Goal: Task Accomplishment & Management: Use online tool/utility

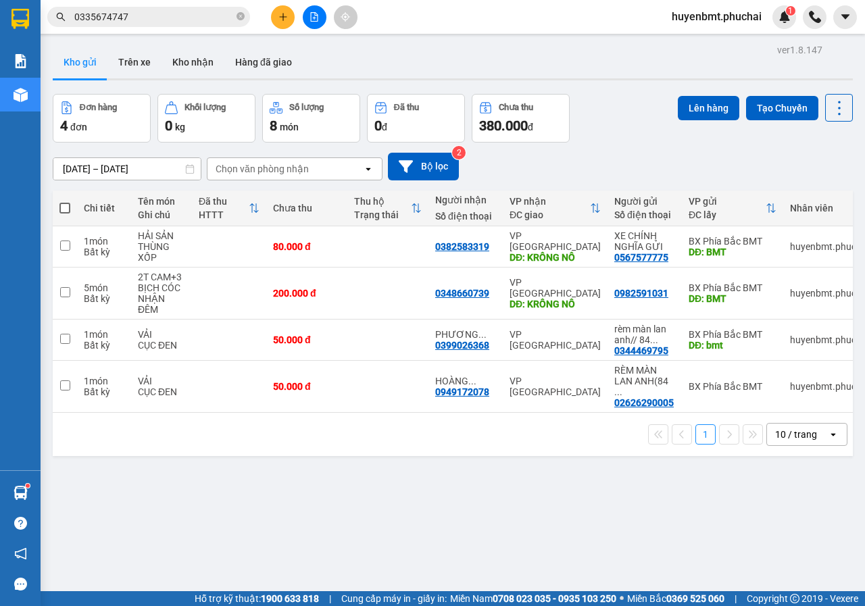
scroll to position [36, 0]
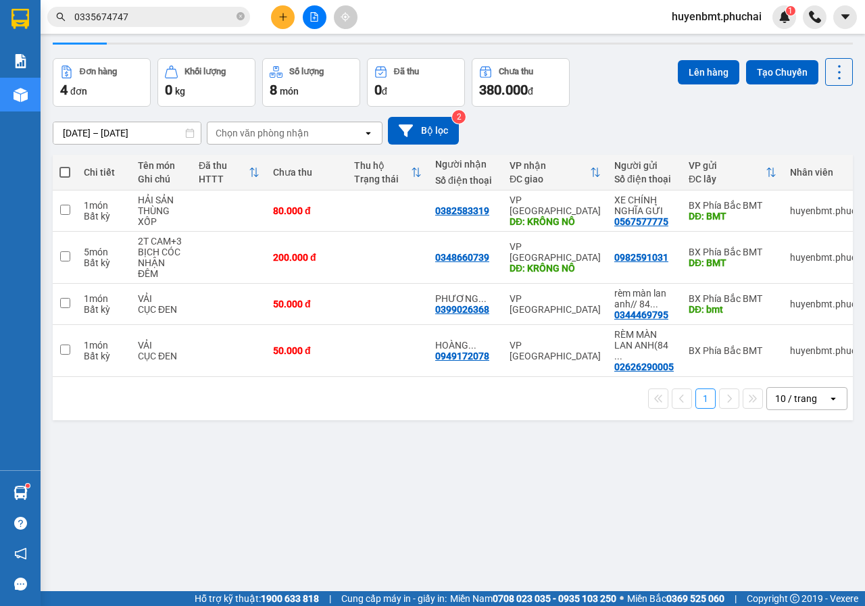
click at [312, 22] on button at bounding box center [315, 17] width 24 height 24
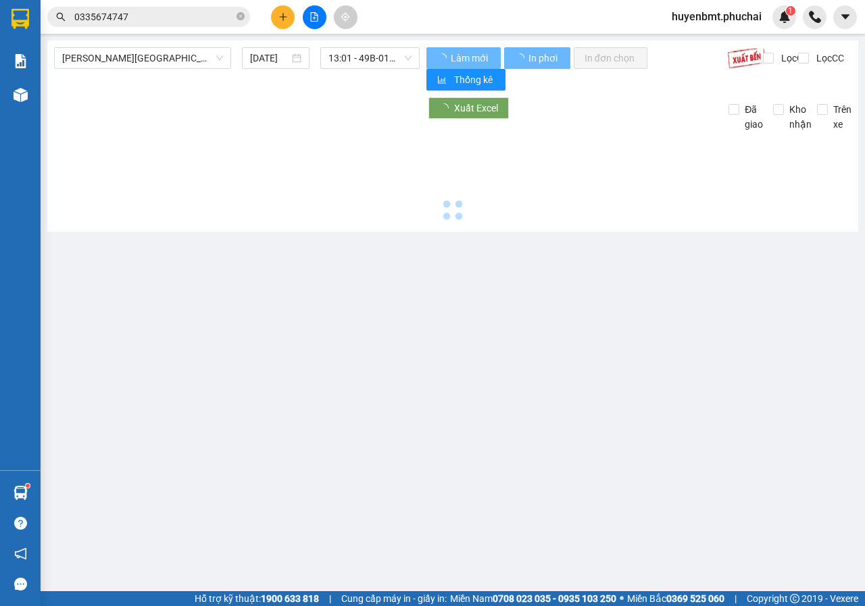
click at [321, 11] on button at bounding box center [315, 17] width 24 height 24
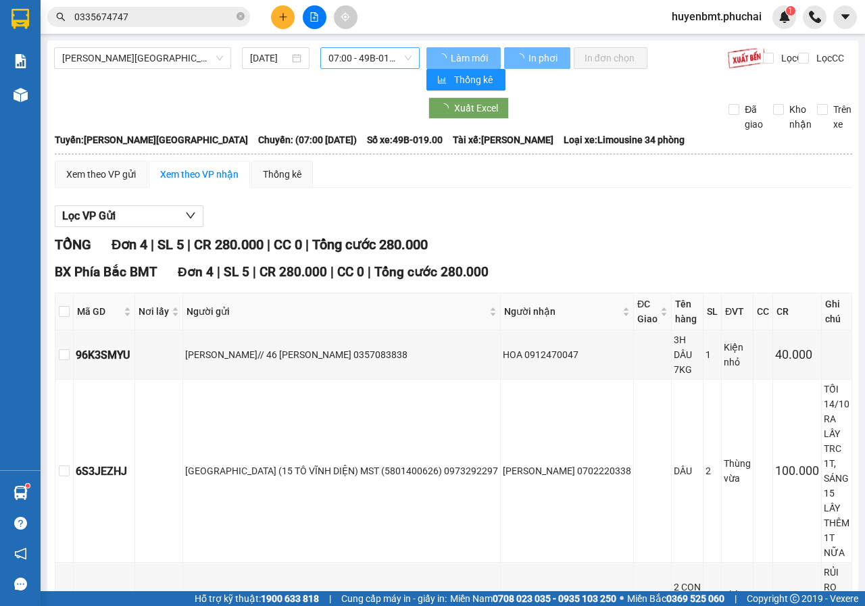
click at [368, 60] on span "07:00 - 49B-019.00" at bounding box center [370, 58] width 82 height 20
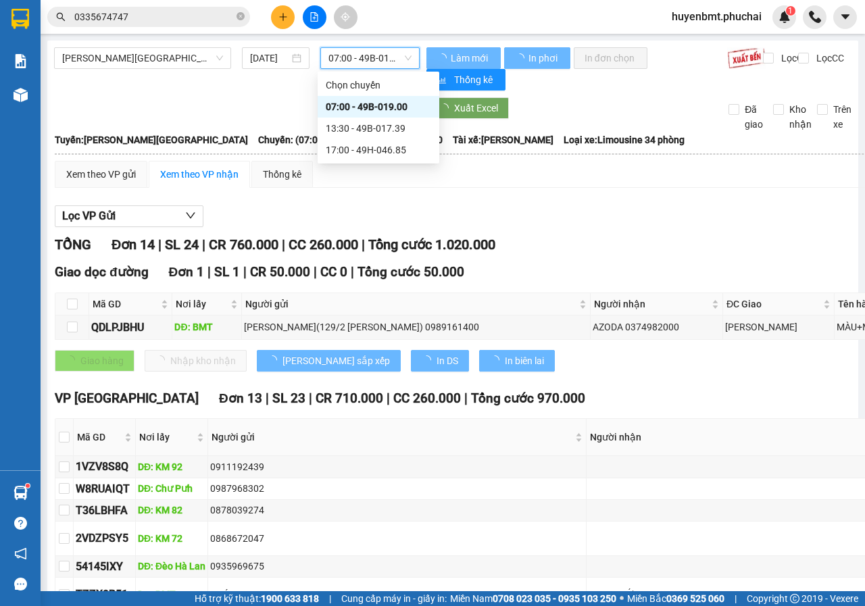
click at [343, 59] on span "07:00 - 49B-019.00" at bounding box center [370, 58] width 82 height 20
click at [358, 55] on span "07:00 - 49B-019.00" at bounding box center [370, 58] width 82 height 20
click at [366, 66] on span "07:00 - 49B-019.00" at bounding box center [370, 58] width 82 height 20
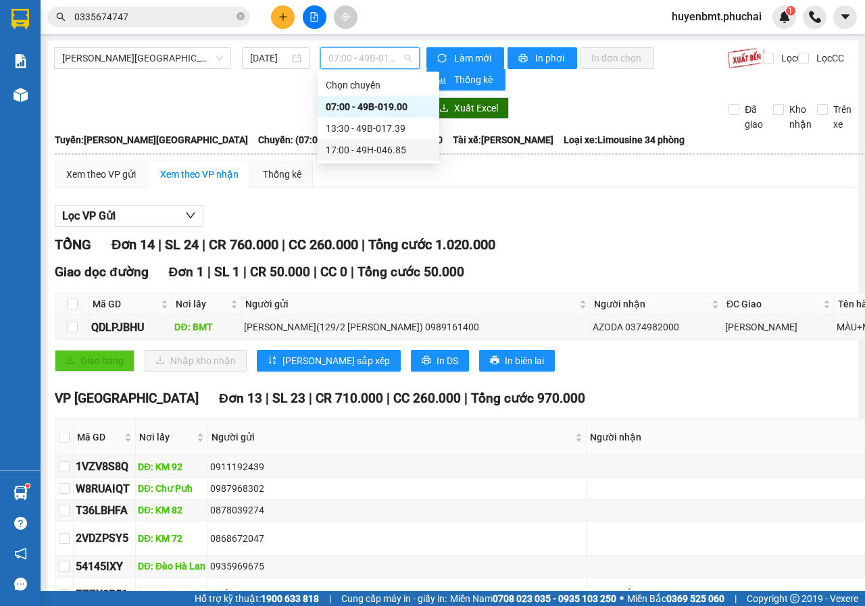
click at [352, 146] on div "17:00 - 49H-046.85" at bounding box center [378, 150] width 105 height 15
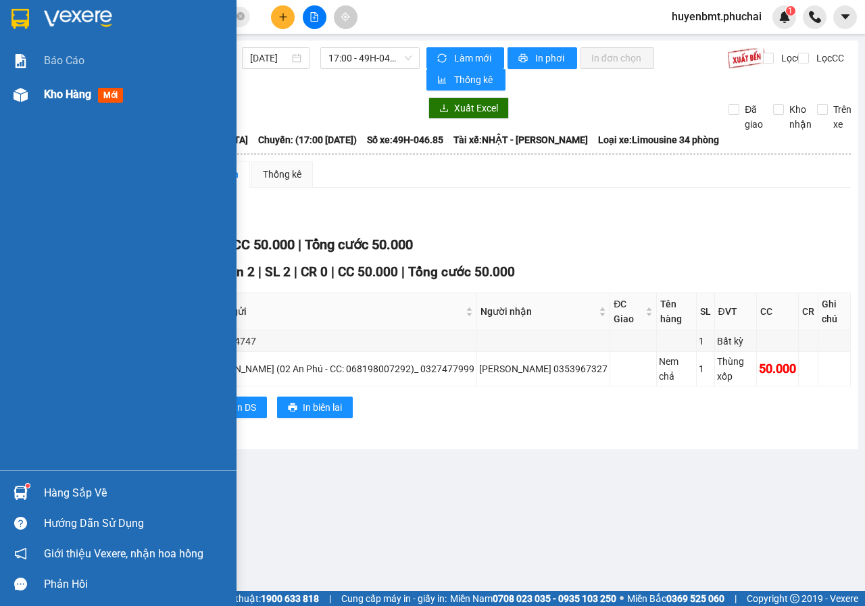
click at [28, 93] on div at bounding box center [21, 95] width 24 height 24
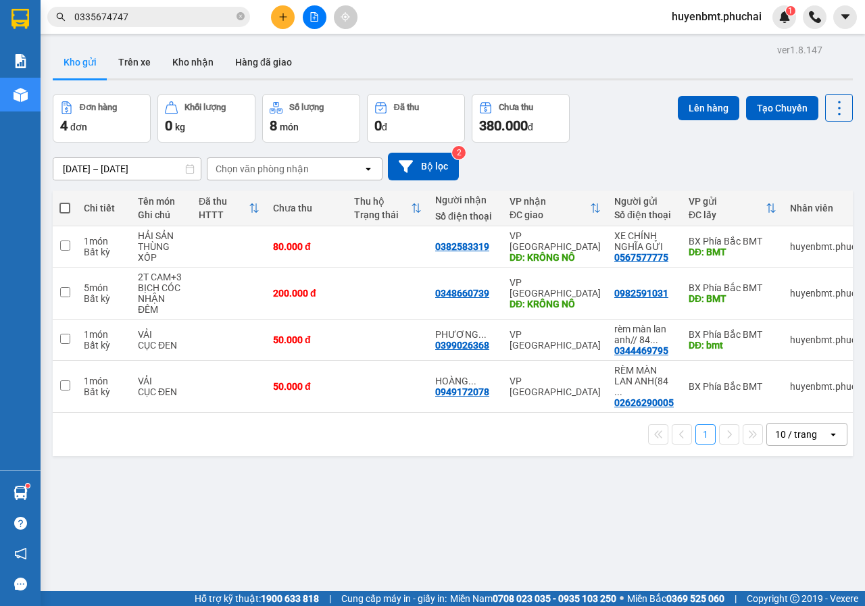
click at [66, 203] on span at bounding box center [64, 208] width 11 height 11
click at [65, 201] on input "checkbox" at bounding box center [65, 201] width 0 height 0
checkbox input "true"
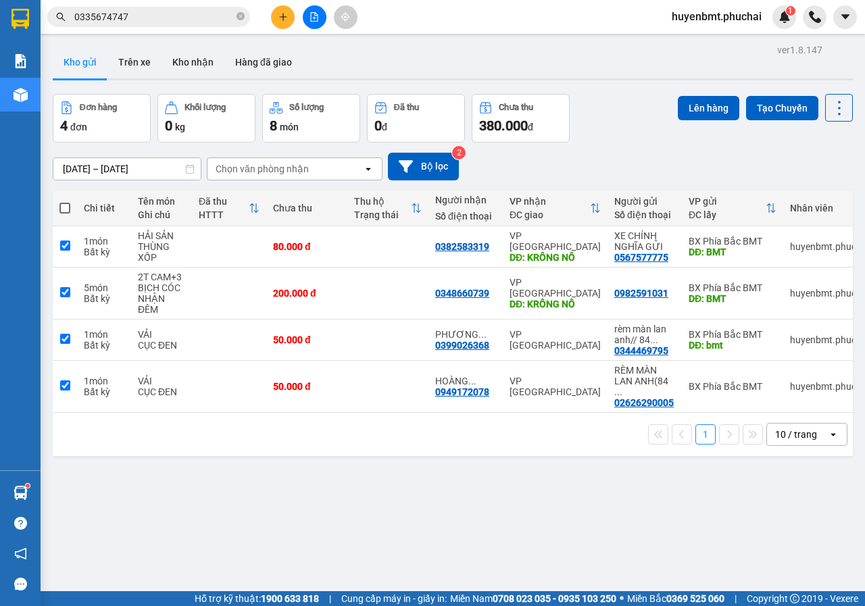
checkbox input "true"
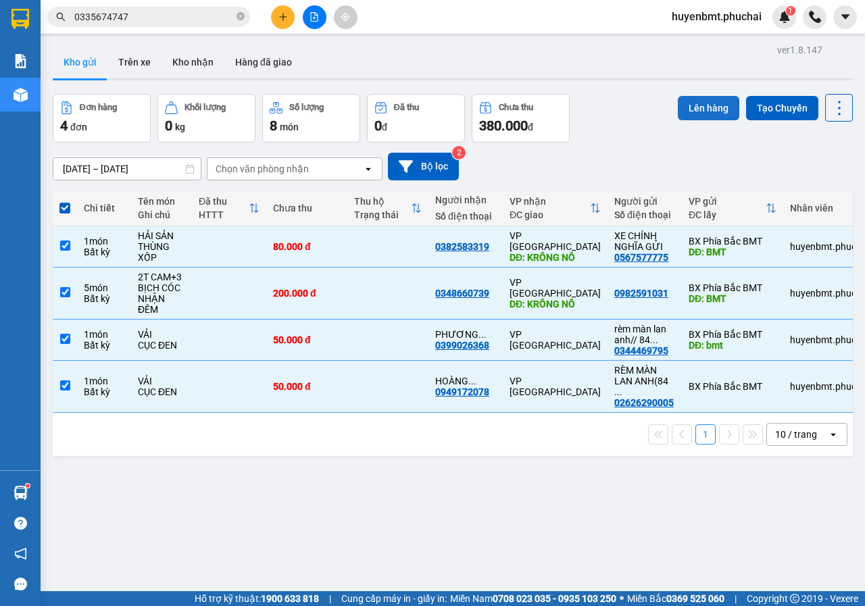
click at [711, 101] on button "Lên hàng" at bounding box center [709, 108] width 62 height 24
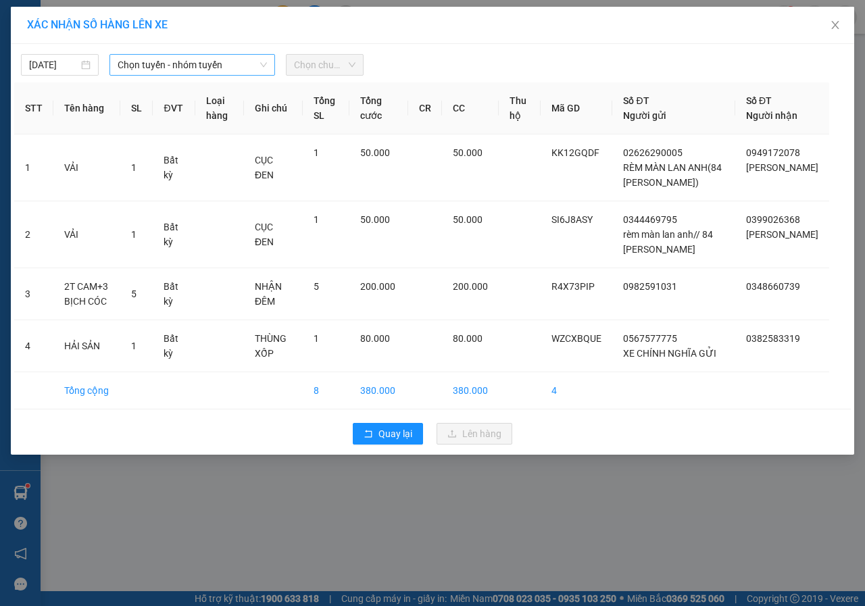
click at [245, 71] on span "Chọn tuyến - nhóm tuyến" at bounding box center [192, 65] width 149 height 20
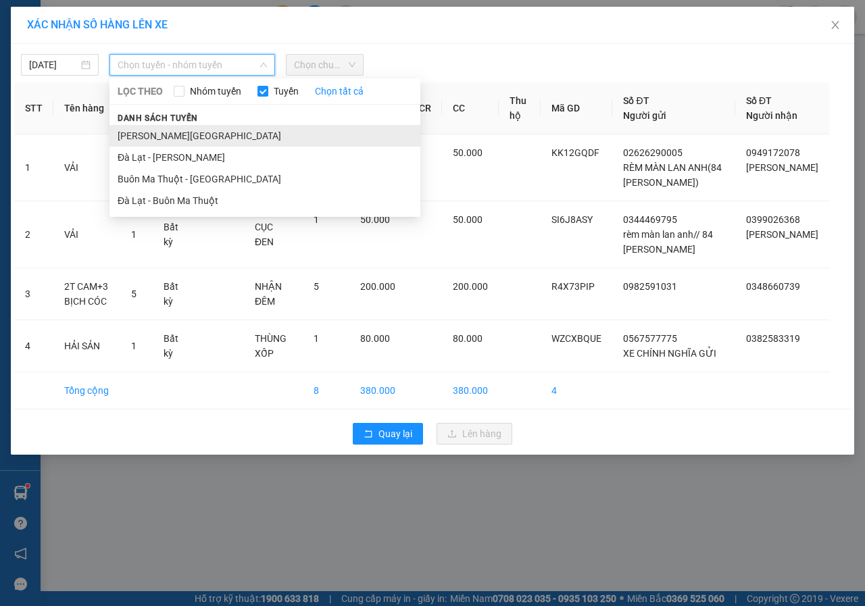
click at [149, 135] on li "Gia Lai - Đà Lạt" at bounding box center [265, 136] width 311 height 22
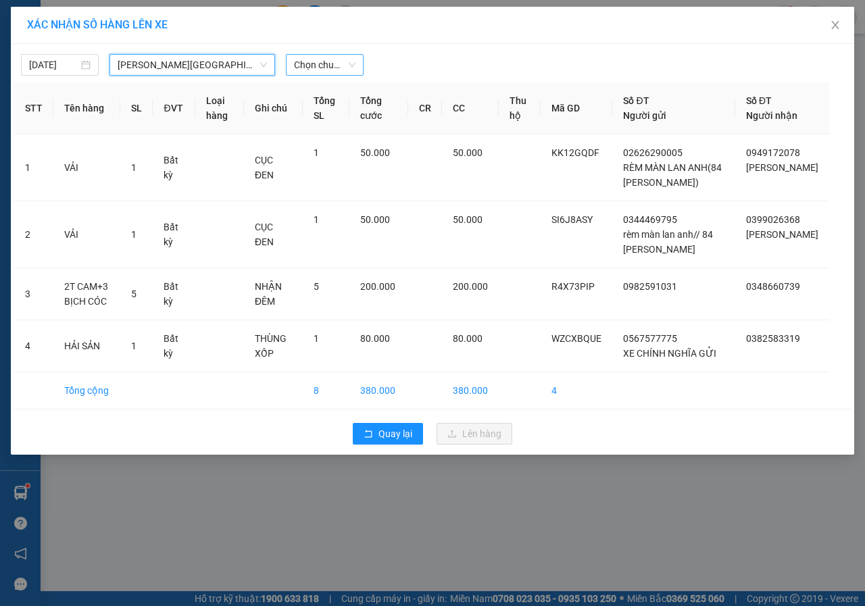
click at [316, 64] on span "Chọn chuyến" at bounding box center [325, 65] width 62 height 20
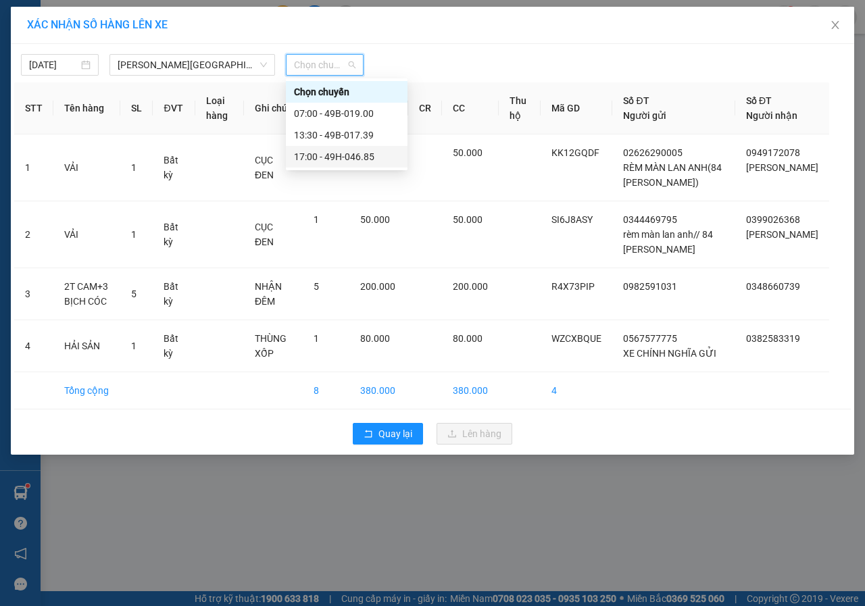
click at [324, 158] on div "17:00 - 49H-046.85" at bounding box center [346, 156] width 105 height 15
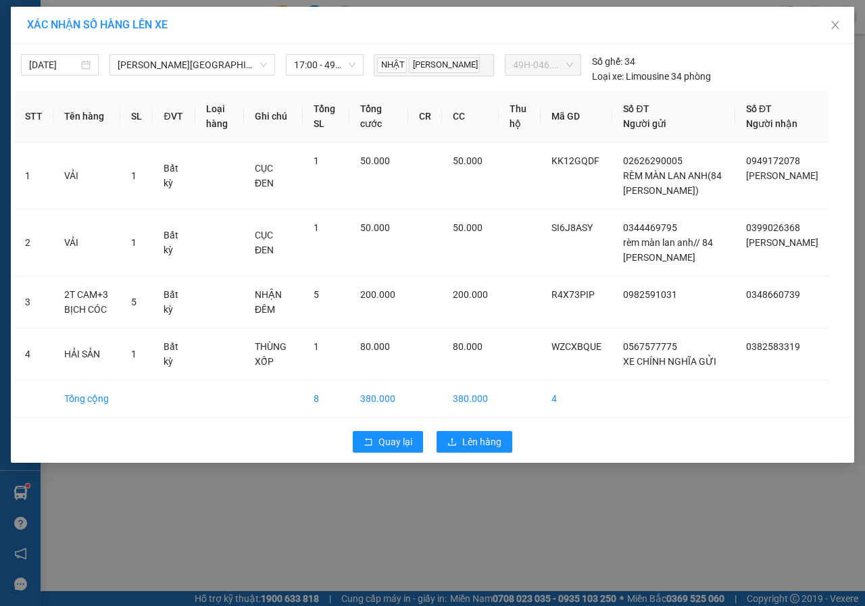
click at [466, 431] on div "Quay lại Lên hàng" at bounding box center [432, 442] width 837 height 35
click at [472, 434] on button "Lên hàng" at bounding box center [475, 442] width 76 height 22
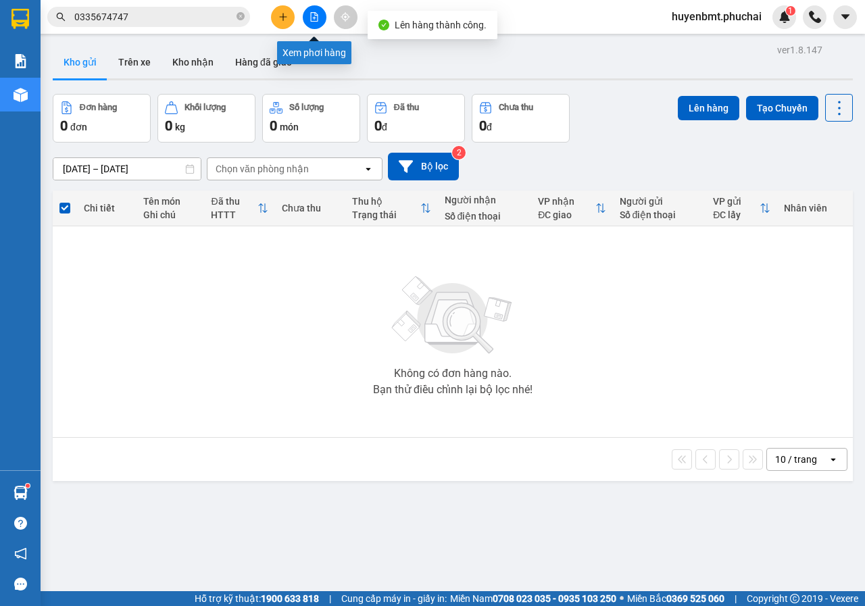
click at [312, 18] on icon "file-add" at bounding box center [314, 16] width 9 height 9
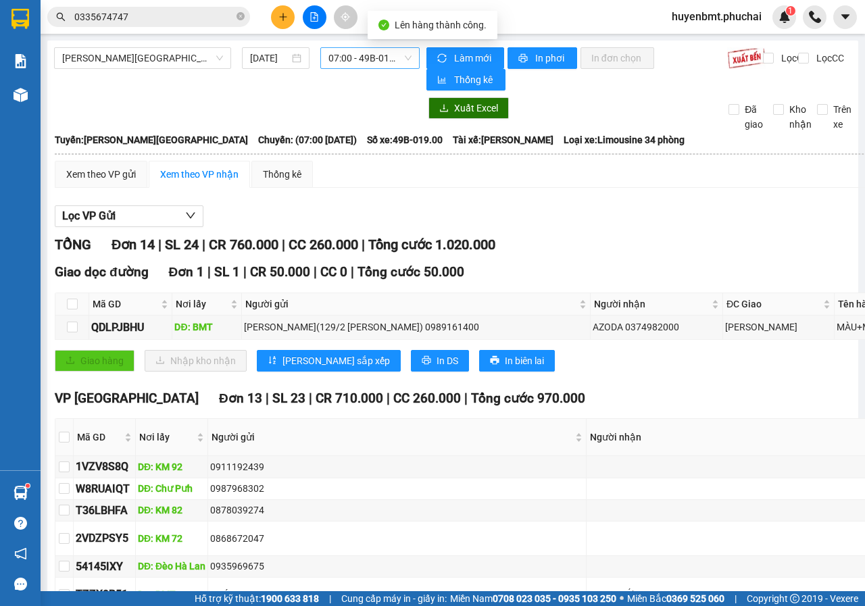
click at [385, 66] on span "07:00 - 49B-019.00" at bounding box center [370, 58] width 82 height 20
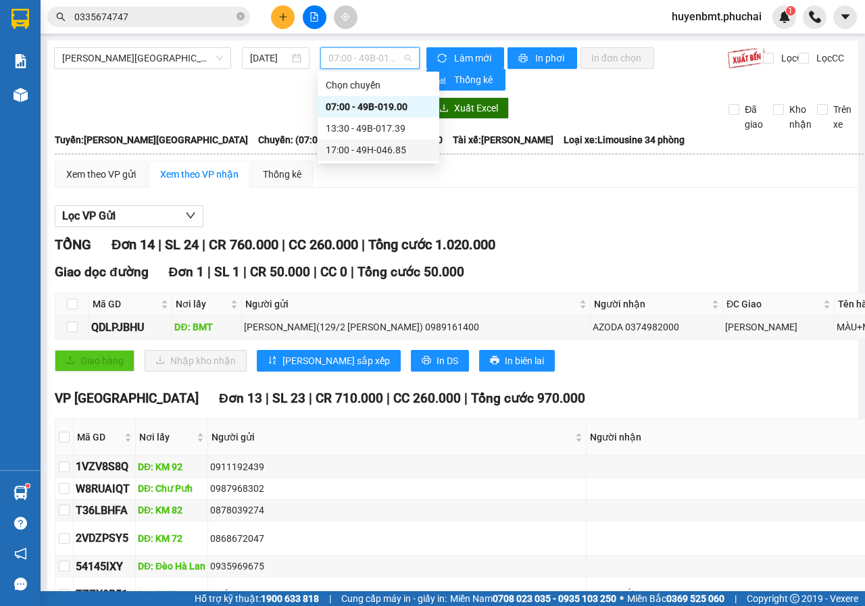
click at [350, 154] on div "17:00 - 49H-046.85" at bounding box center [378, 150] width 105 height 15
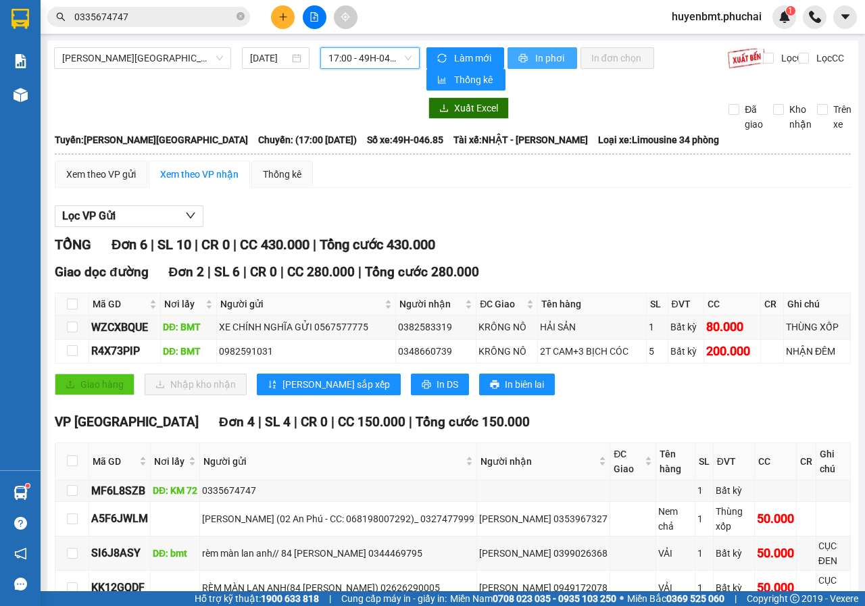
click at [539, 48] on button "In phơi" at bounding box center [543, 58] width 70 height 22
click at [153, 64] on span "Gia Lai - Đà Lạt" at bounding box center [142, 58] width 161 height 20
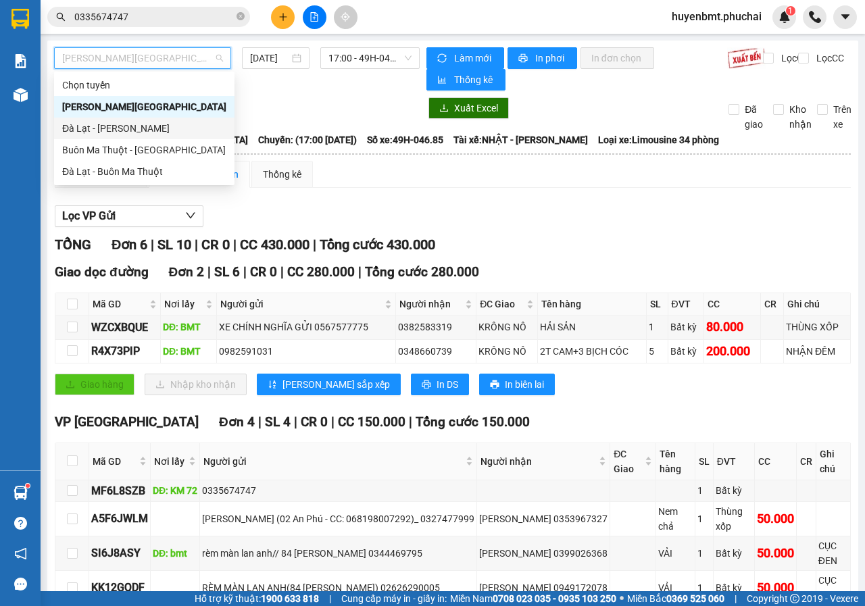
click at [103, 135] on div "Đà Lạt - Gia Lai" at bounding box center [144, 128] width 164 height 15
type input "14/10/2025"
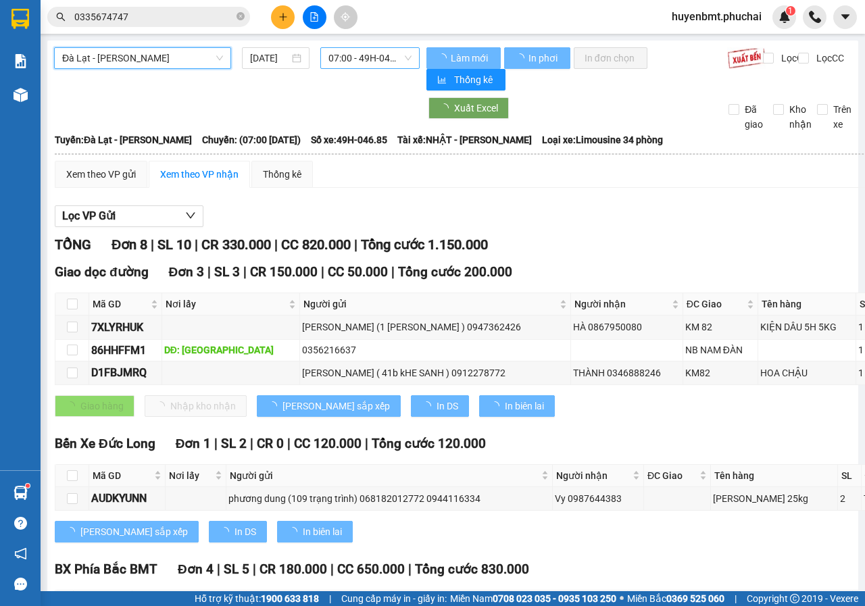
click at [346, 48] on span "07:00 - 49H-046.85" at bounding box center [370, 58] width 82 height 20
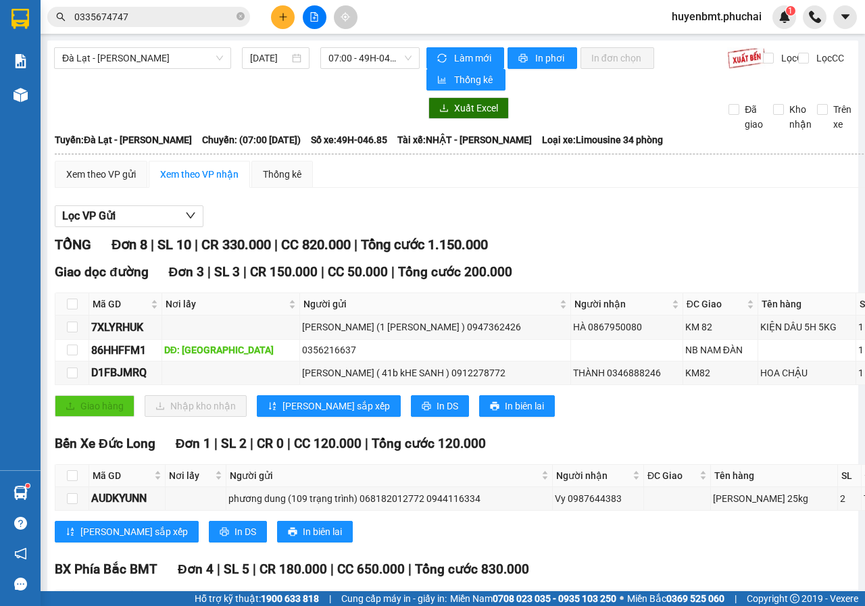
click at [666, 122] on div "Xuất Excel Đã giao Kho nhận Trên xe" at bounding box center [453, 114] width 798 height 34
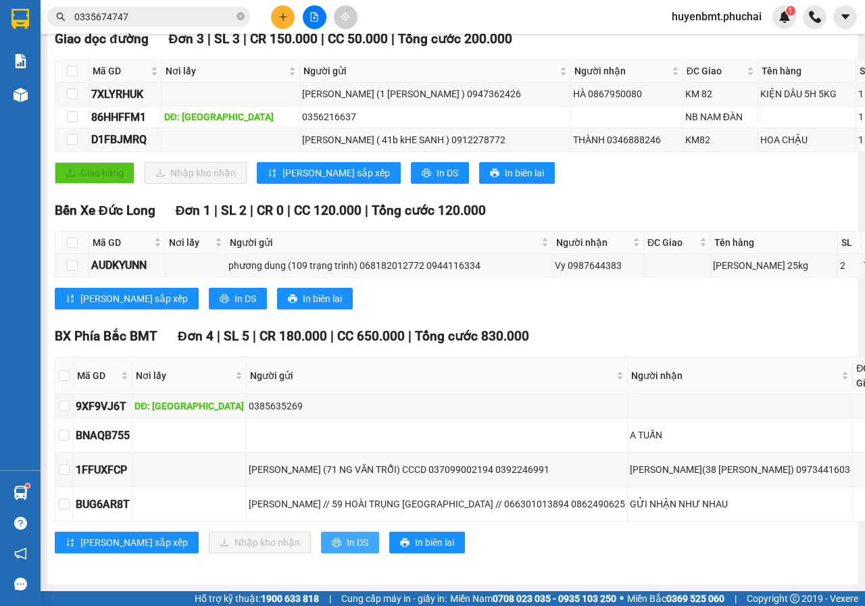
click at [347, 535] on span "In DS" at bounding box center [358, 542] width 22 height 15
click at [693, 17] on span "huyenbmt.phuchai" at bounding box center [717, 16] width 112 height 17
click at [690, 43] on span "Đăng xuất" at bounding box center [723, 41] width 84 height 15
